Goal: Information Seeking & Learning: Understand process/instructions

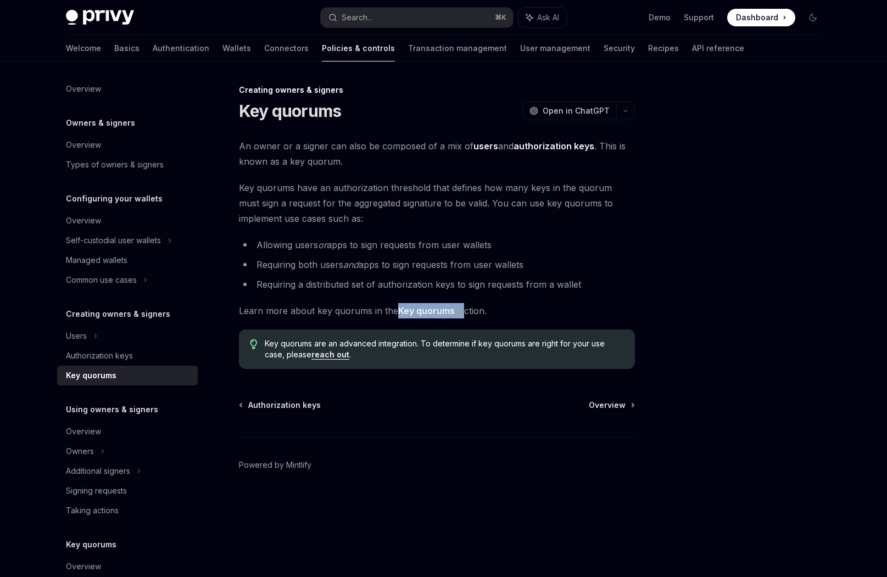
drag, startPoint x: 395, startPoint y: 314, endPoint x: 460, endPoint y: 316, distance: 64.9
click at [460, 316] on span "Learn more about key quorums in the Key quorums section." at bounding box center [437, 310] width 396 height 15
click at [445, 317] on span "Learn more about key quorums in the Key quorums section." at bounding box center [437, 310] width 396 height 15
click at [408, 317] on span "Learn more about key quorums in the Key quorums section." at bounding box center [437, 310] width 396 height 15
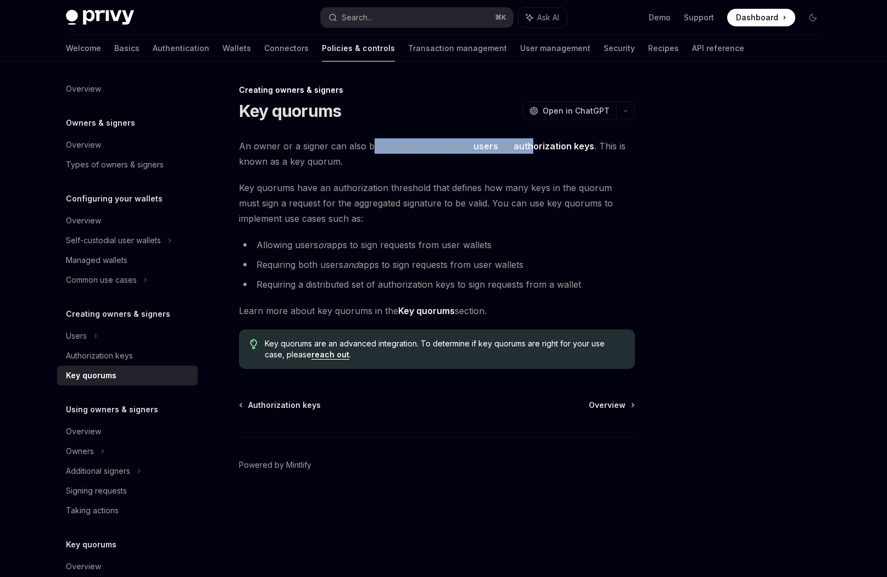
drag, startPoint x: 372, startPoint y: 143, endPoint x: 531, endPoint y: 150, distance: 158.9
click at [531, 150] on span "An owner or a signer can also be composed of a mix of users and authorization k…" at bounding box center [437, 153] width 396 height 31
click at [512, 165] on span "An owner or a signer can also be composed of a mix of users and authorization k…" at bounding box center [437, 153] width 396 height 31
drag, startPoint x: 397, startPoint y: 144, endPoint x: 460, endPoint y: 147, distance: 63.3
click at [460, 147] on span "An owner or a signer can also be composed of a mix of users and authorization k…" at bounding box center [437, 153] width 396 height 31
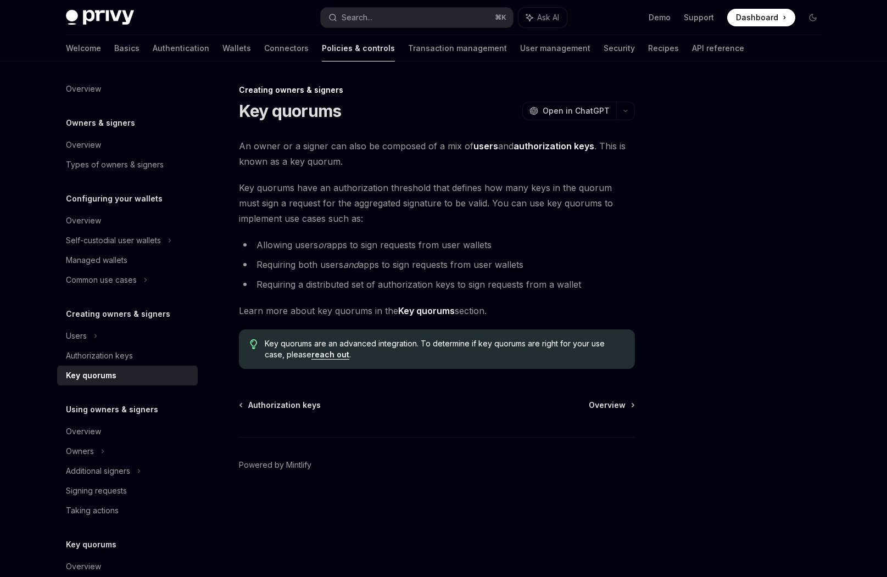
click at [465, 198] on span "Key quorums have an authorization threshold that defines how many keys in the q…" at bounding box center [437, 203] width 396 height 46
click at [467, 196] on span "Key quorums have an authorization threshold that defines how many keys in the q…" at bounding box center [437, 203] width 396 height 46
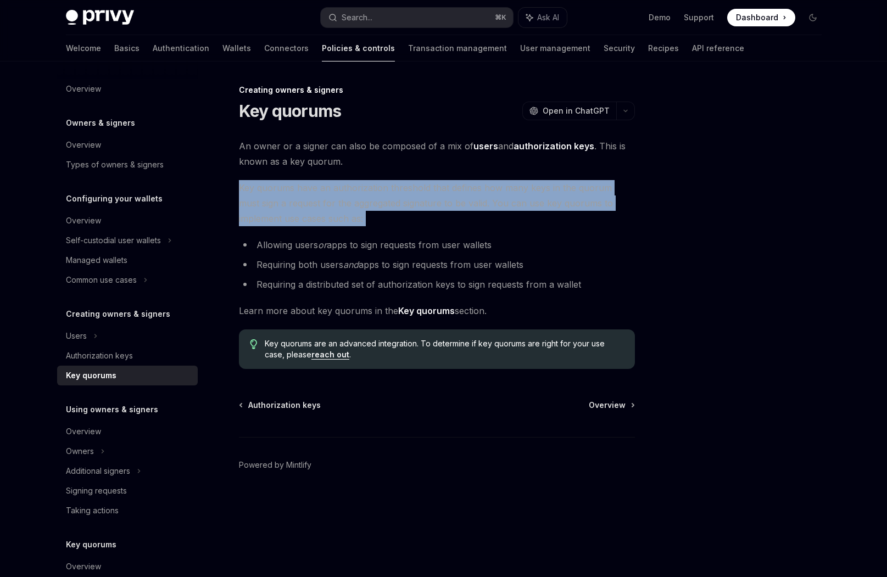
click at [467, 196] on span "Key quorums have an authorization threshold that defines how many keys in the q…" at bounding box center [437, 203] width 396 height 46
click at [405, 186] on span "Key quorums have an authorization threshold that defines how many keys in the q…" at bounding box center [437, 203] width 396 height 46
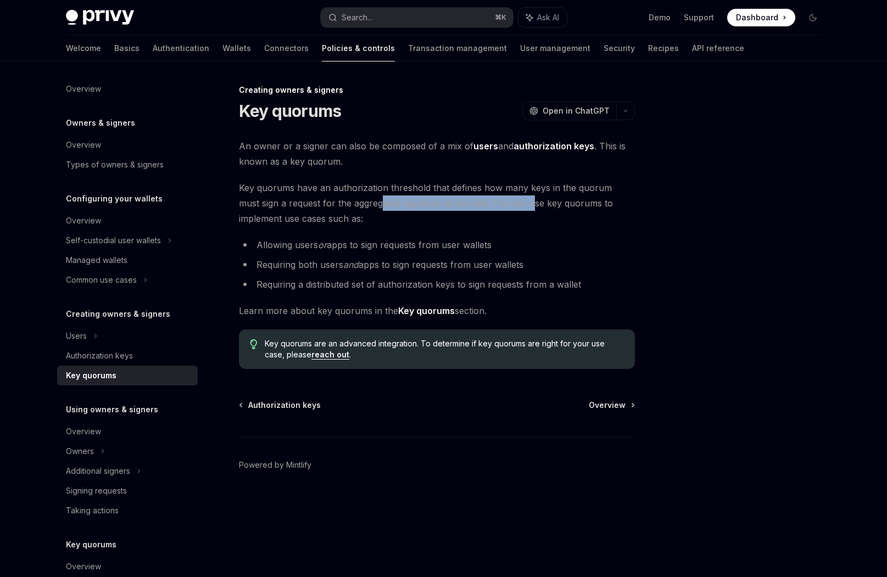
drag, startPoint x: 434, startPoint y: 198, endPoint x: 509, endPoint y: 196, distance: 74.7
click at [509, 196] on span "Key quorums have an authorization threshold that defines how many keys in the q…" at bounding box center [437, 203] width 396 height 46
click at [539, 234] on div "An owner or a signer can also be composed of a mix of users and authorization k…" at bounding box center [437, 253] width 396 height 231
click at [472, 354] on span "Key quorums are an advanced integration. To determine if key quorums are right …" at bounding box center [444, 349] width 359 height 22
click at [331, 356] on link "reach out" at bounding box center [330, 355] width 38 height 10
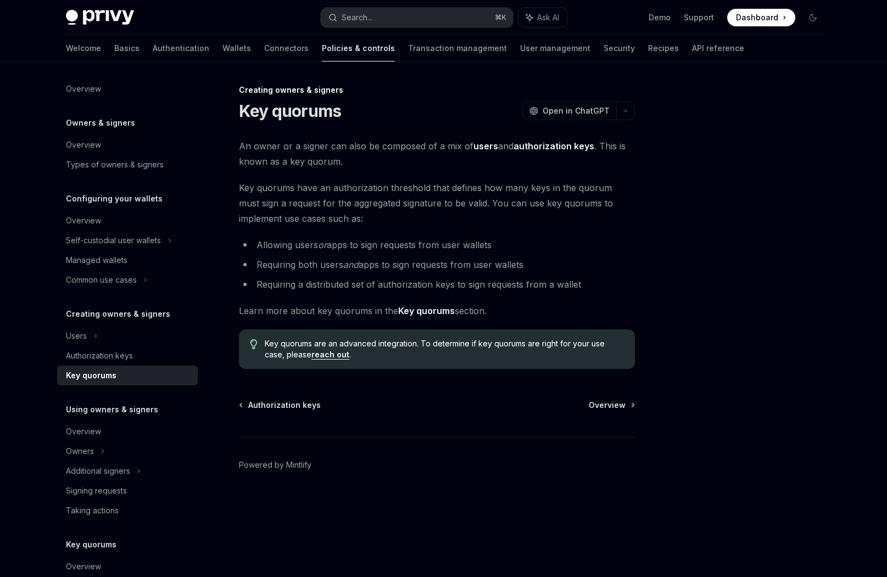
click at [442, 236] on div "An owner or a signer can also be composed of a mix of users and authorization k…" at bounding box center [437, 253] width 396 height 231
